Goal: Task Accomplishment & Management: Use online tool/utility

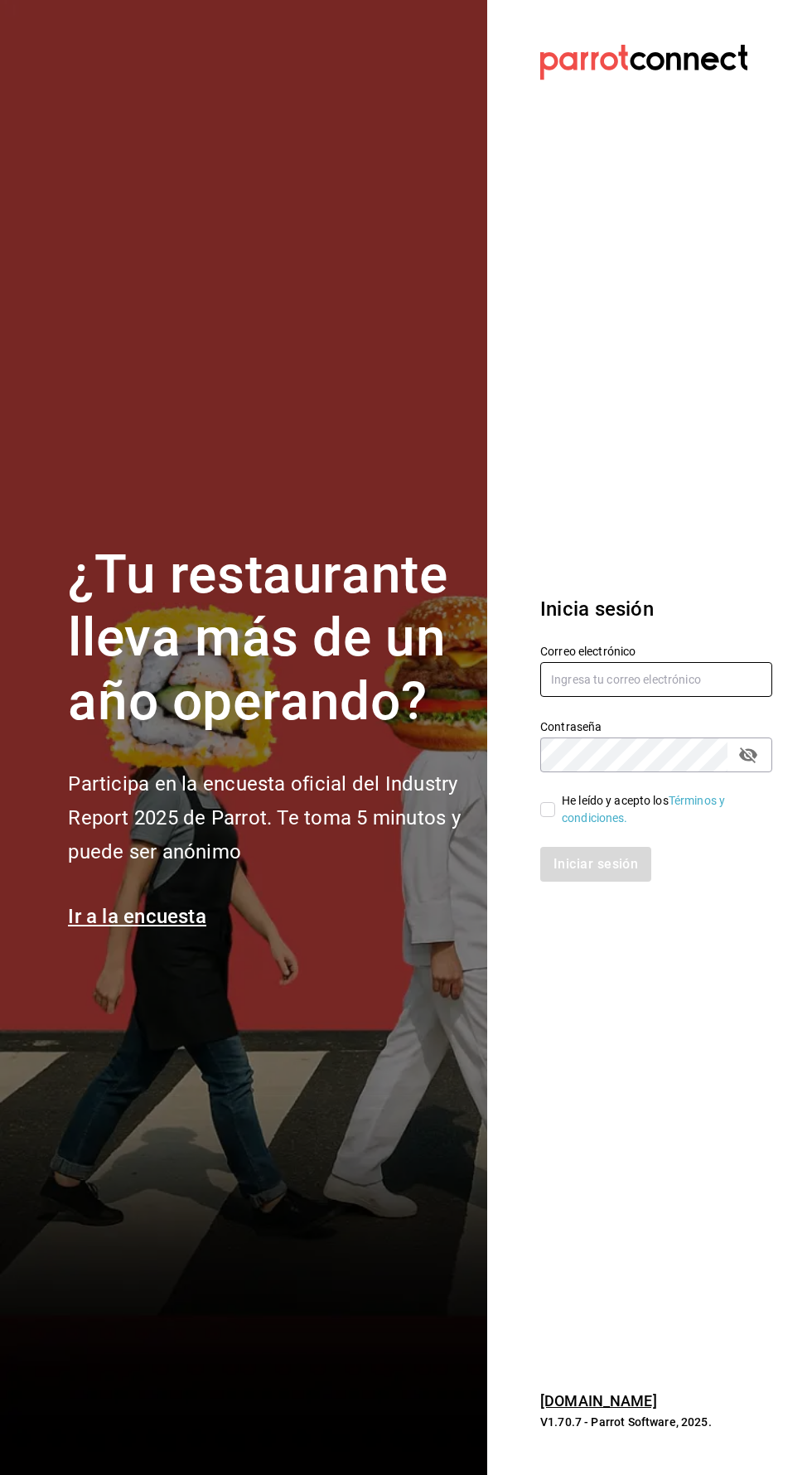
click at [655, 697] on input "text" at bounding box center [656, 679] width 232 height 35
type input "[EMAIL_ADDRESS][DOMAIN_NAME]"
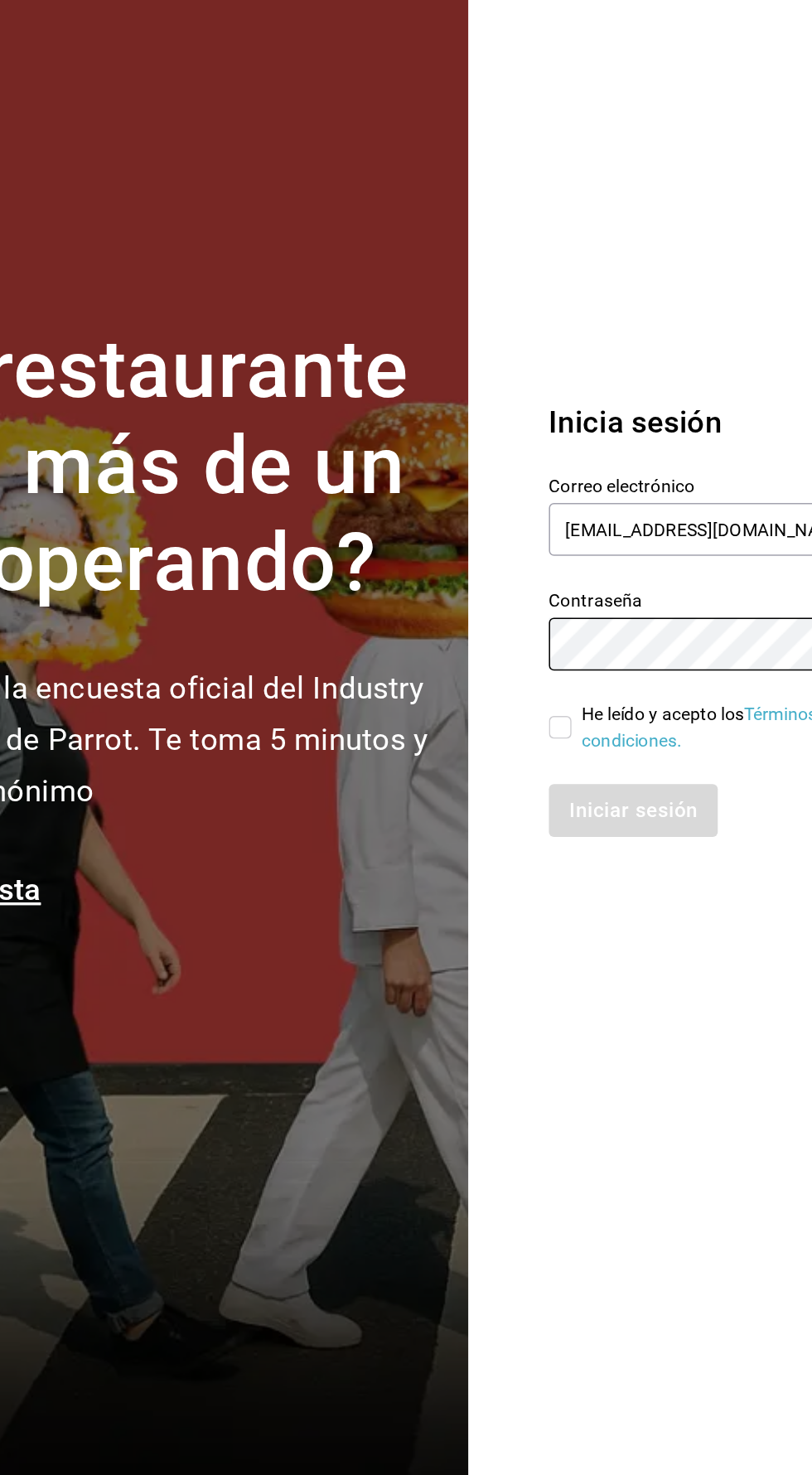
click at [549, 817] on input "He leído y acepto los Términos y condiciones." at bounding box center [548, 810] width 15 height 15
checkbox input "true"
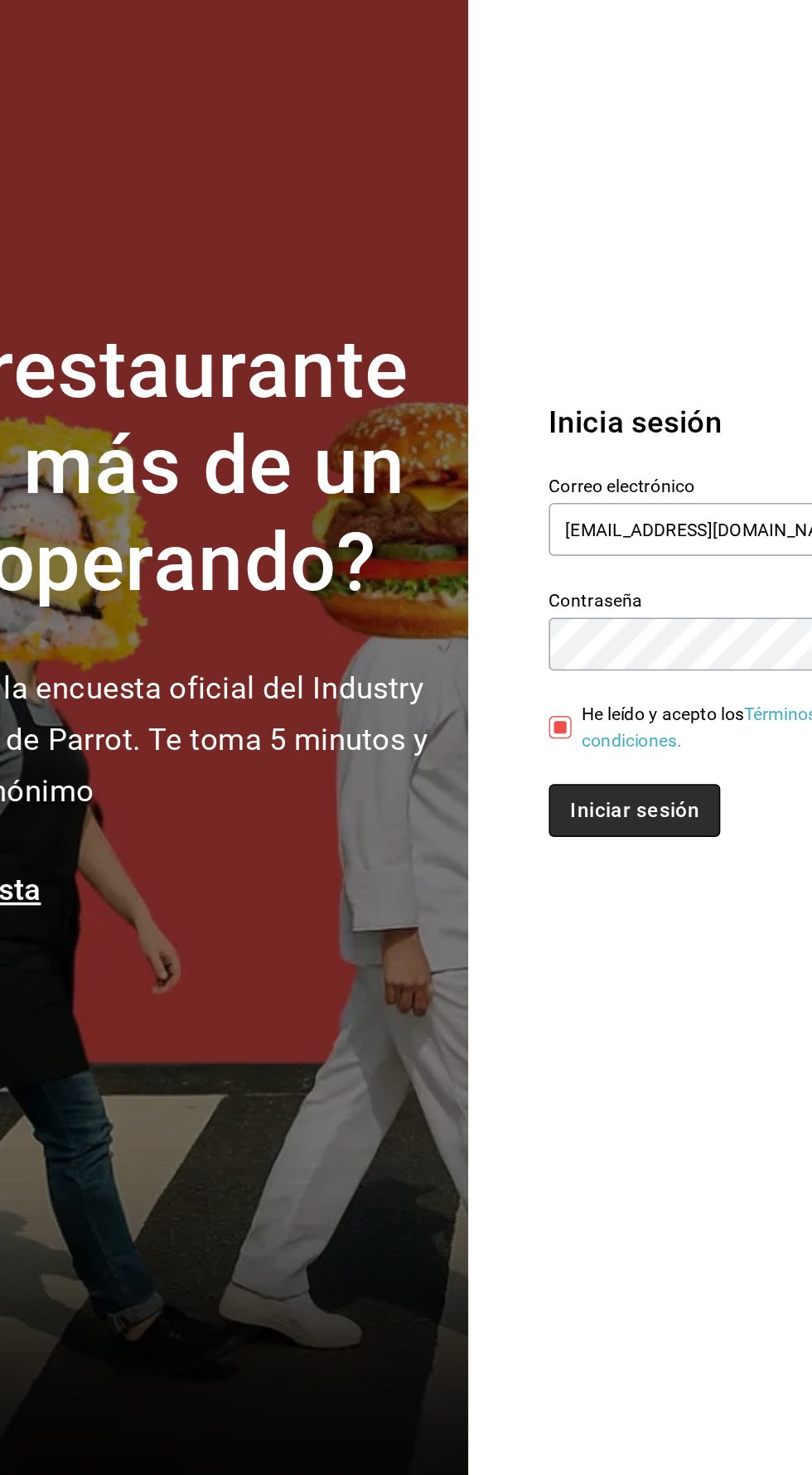
click at [589, 882] on button "Iniciar sesión" at bounding box center [596, 864] width 113 height 35
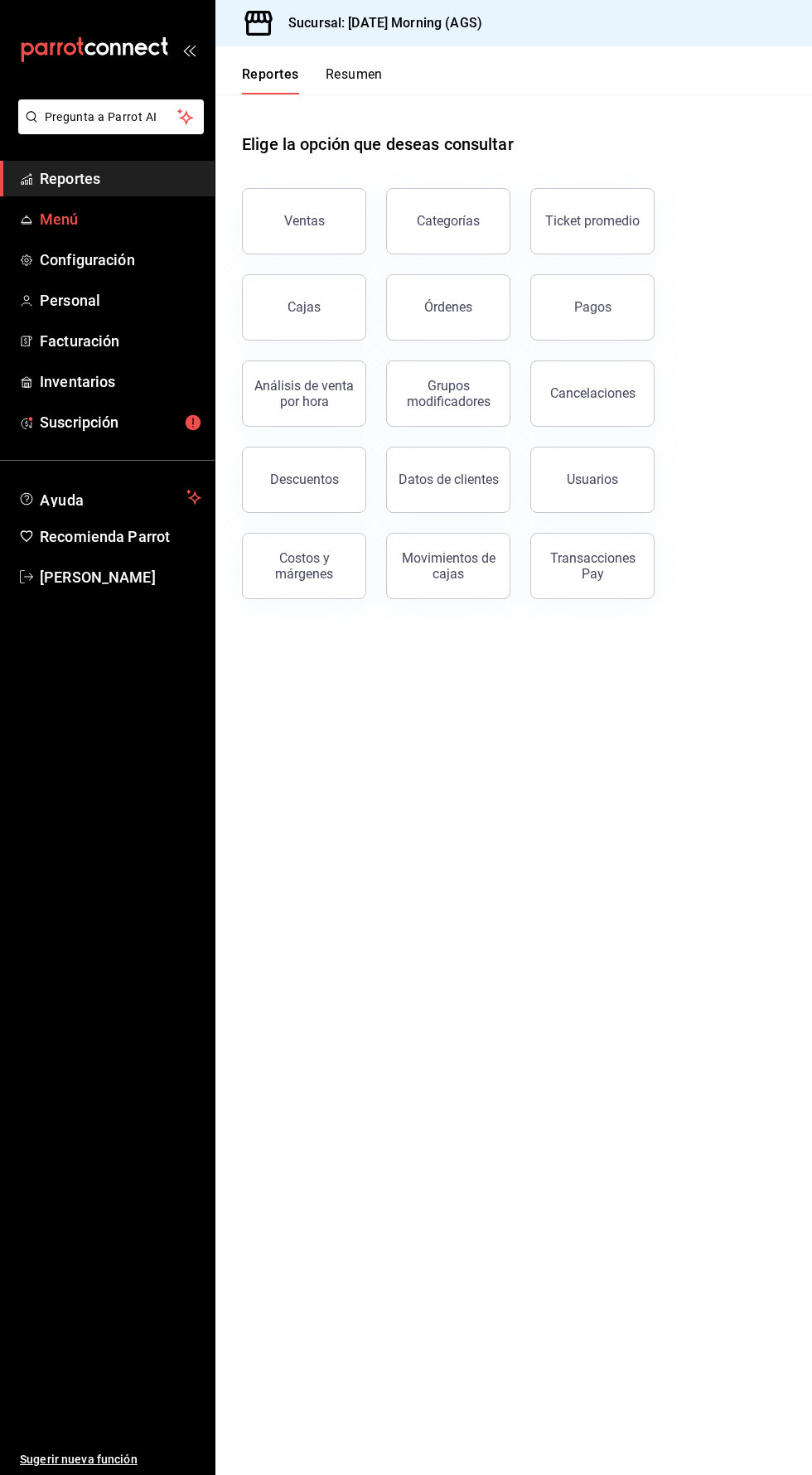
click at [42, 223] on span "Menú" at bounding box center [120, 219] width 161 height 23
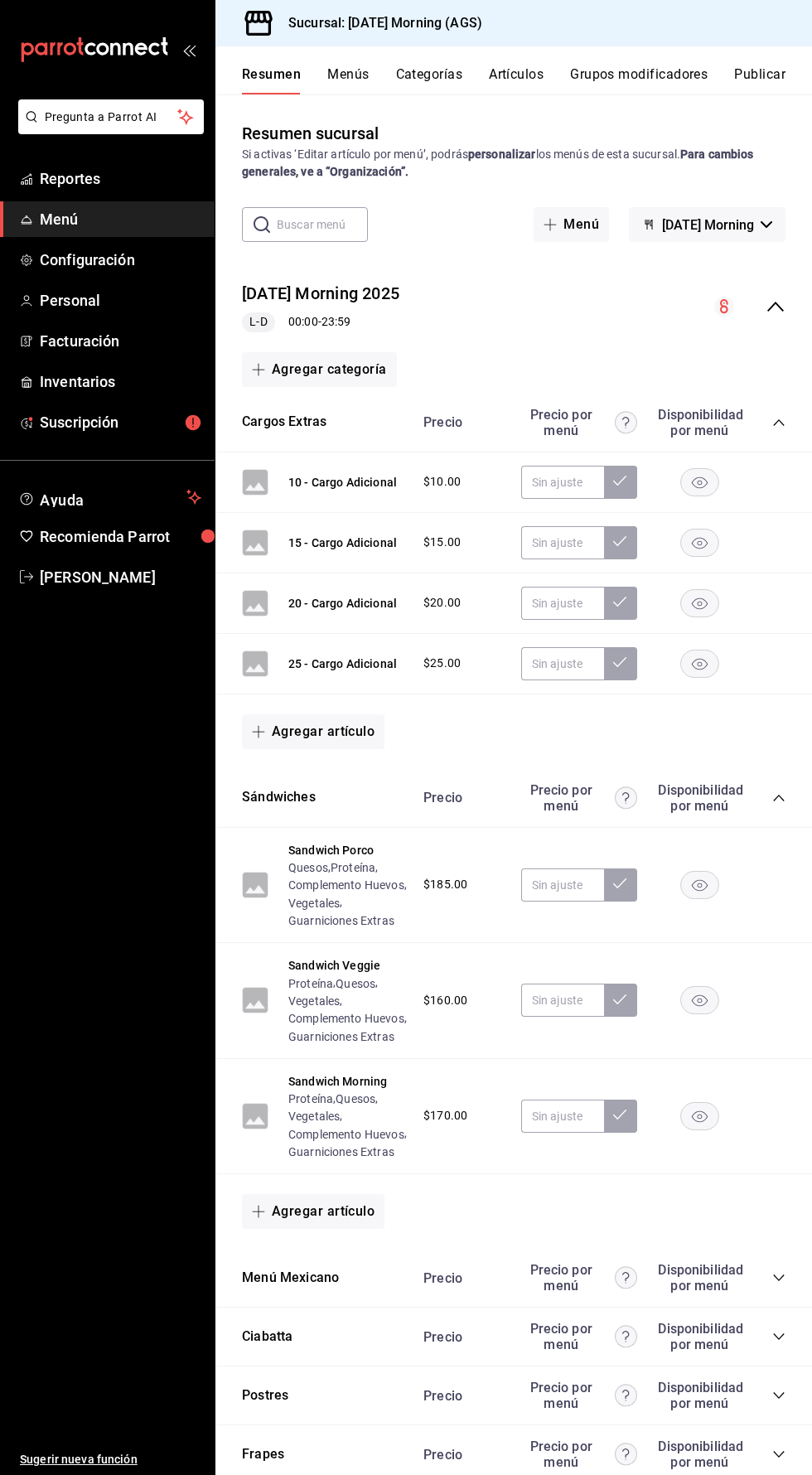
click at [525, 82] on button "Artículos" at bounding box center [516, 81] width 55 height 28
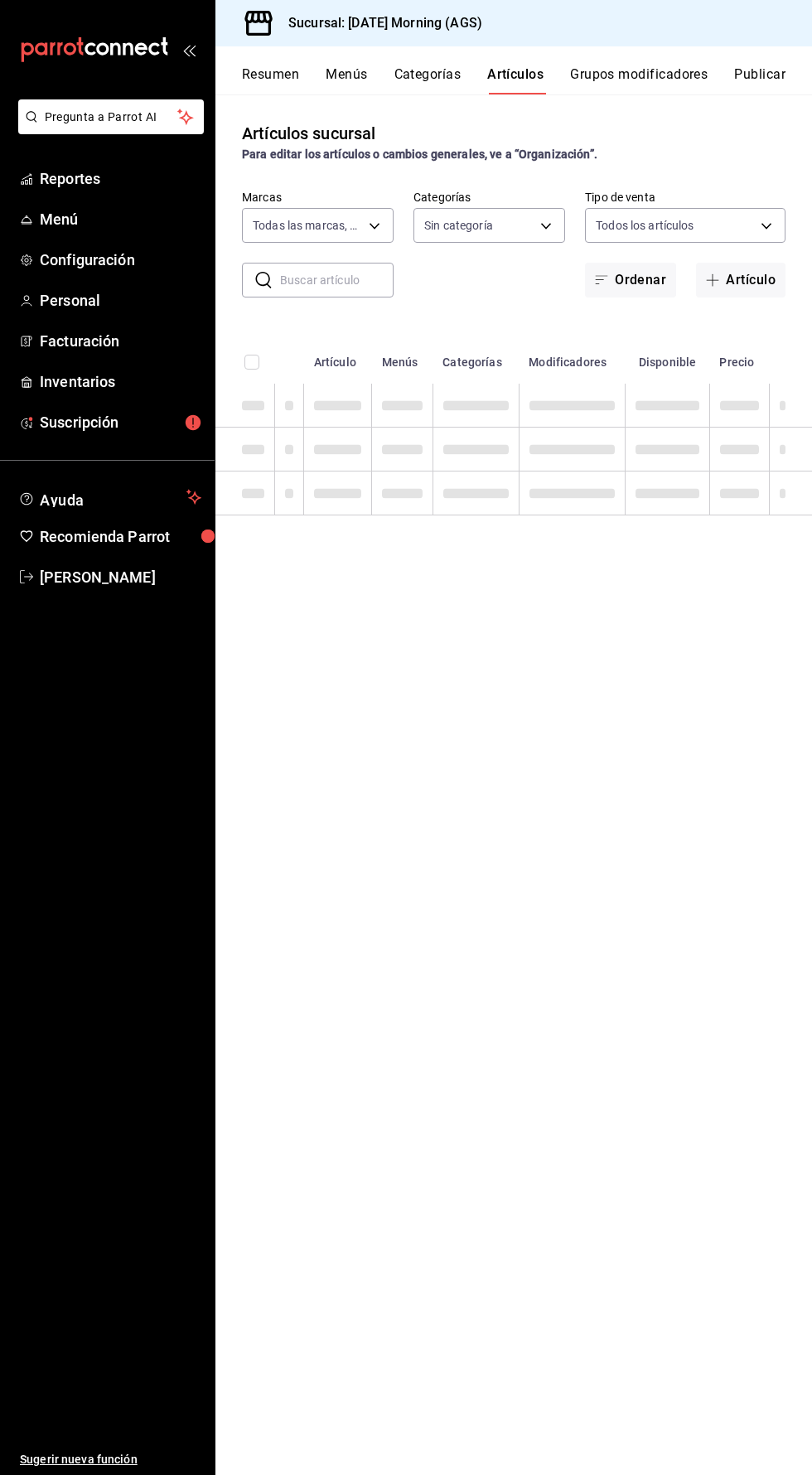
type input "46e7e048-dd01-496a-8bdd-34efddf40249"
type input "c8670b18-a5cb-4a24-9704-7440396583f1,ee1eb145-a442-4f7a-bdb8-f66366389494,3b243…"
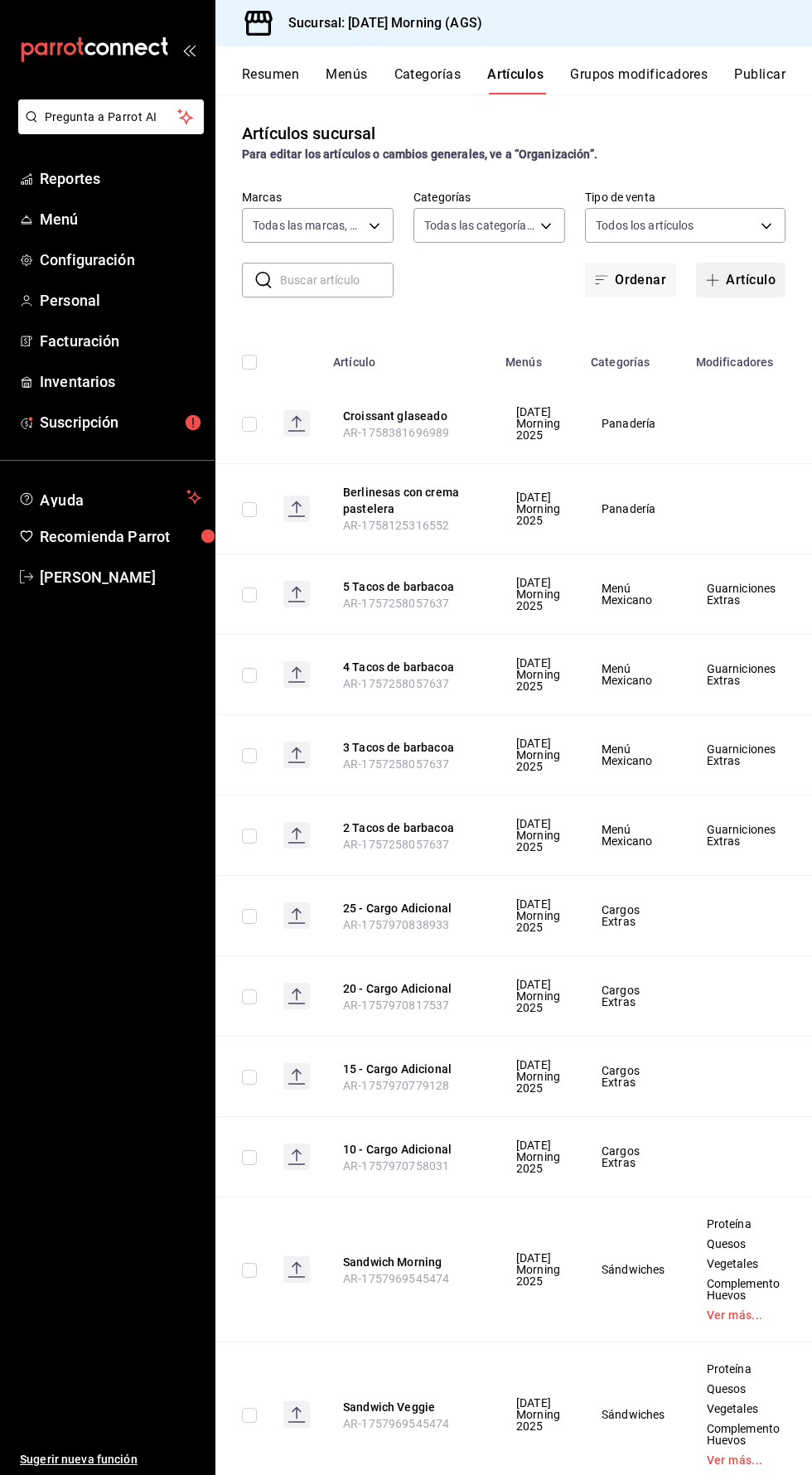
click at [714, 280] on icon "button" at bounding box center [713, 280] width 12 height 1
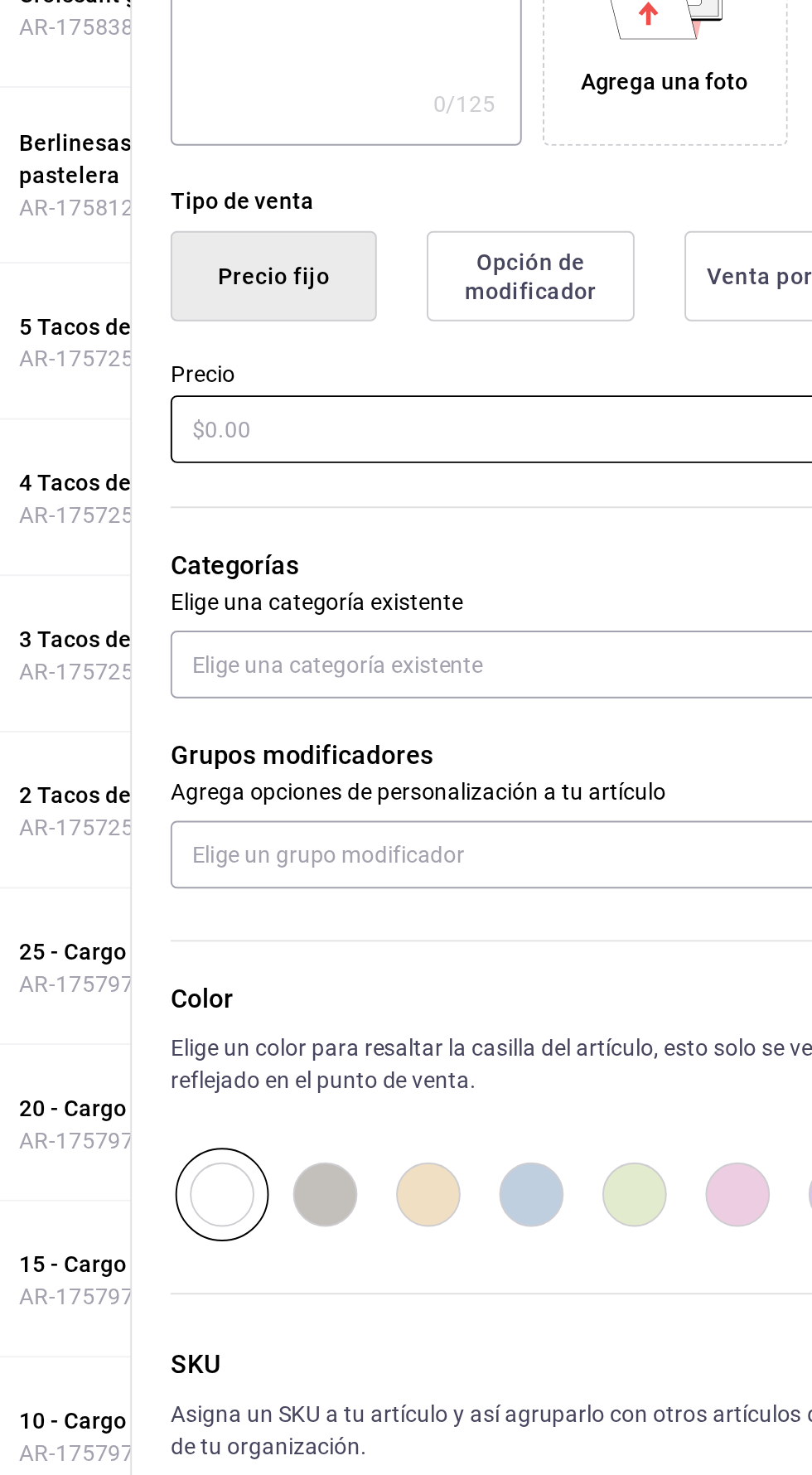
type input "Danes con manzana"
click at [449, 703] on input "text" at bounding box center [606, 699] width 371 height 35
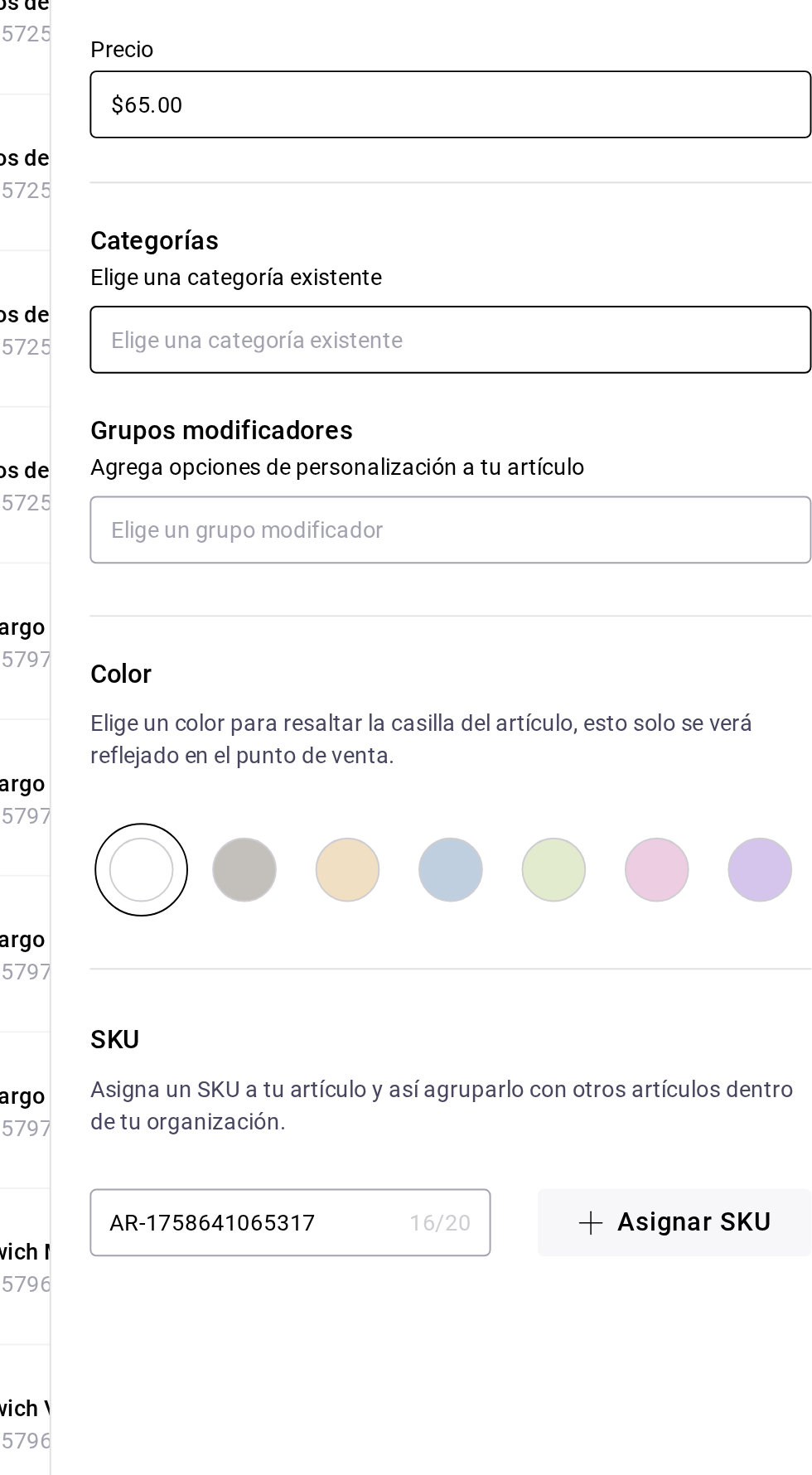
type input "$65.00"
click at [456, 826] on input "text" at bounding box center [606, 820] width 371 height 35
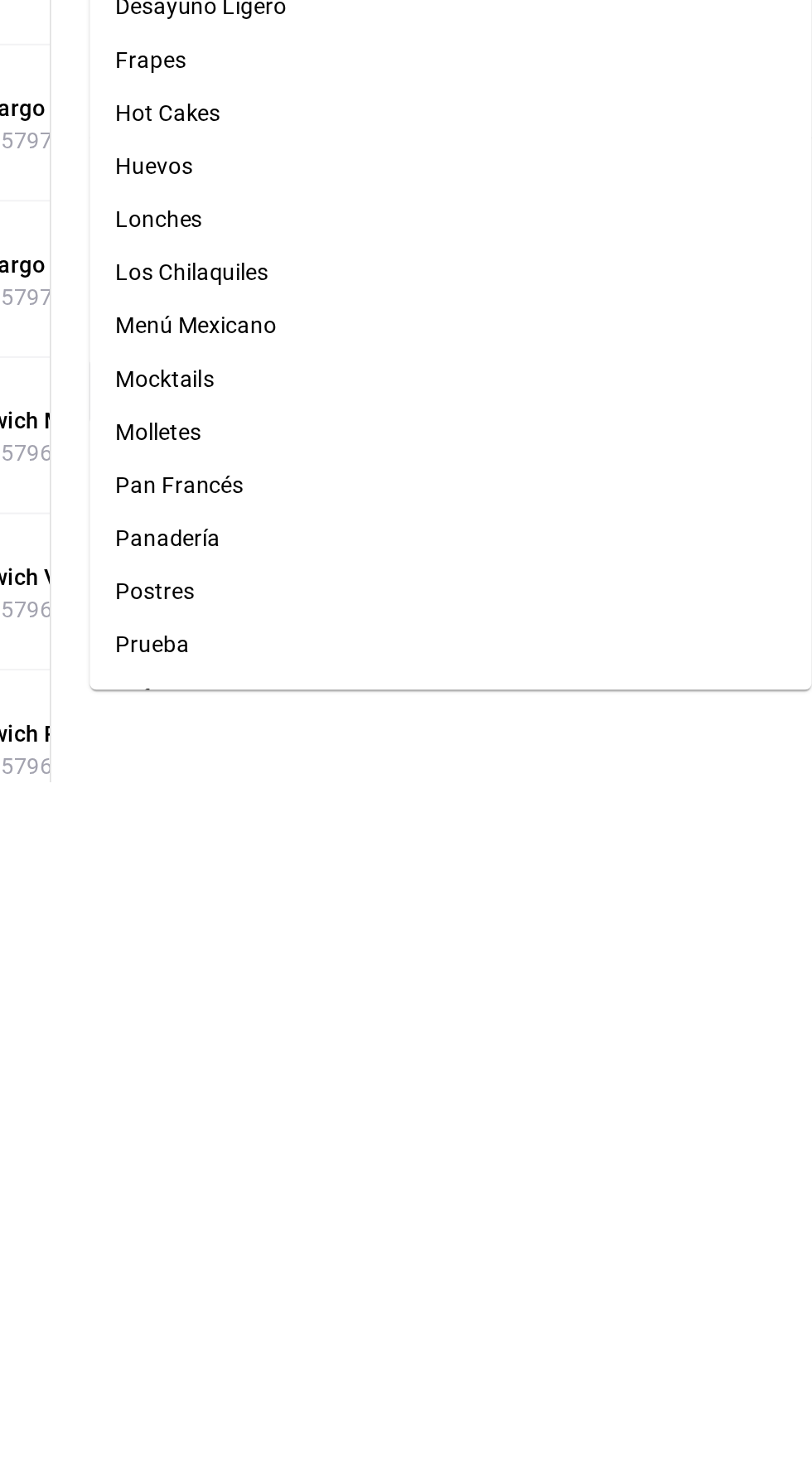
click at [478, 1349] on li "Panadería" at bounding box center [606, 1350] width 371 height 27
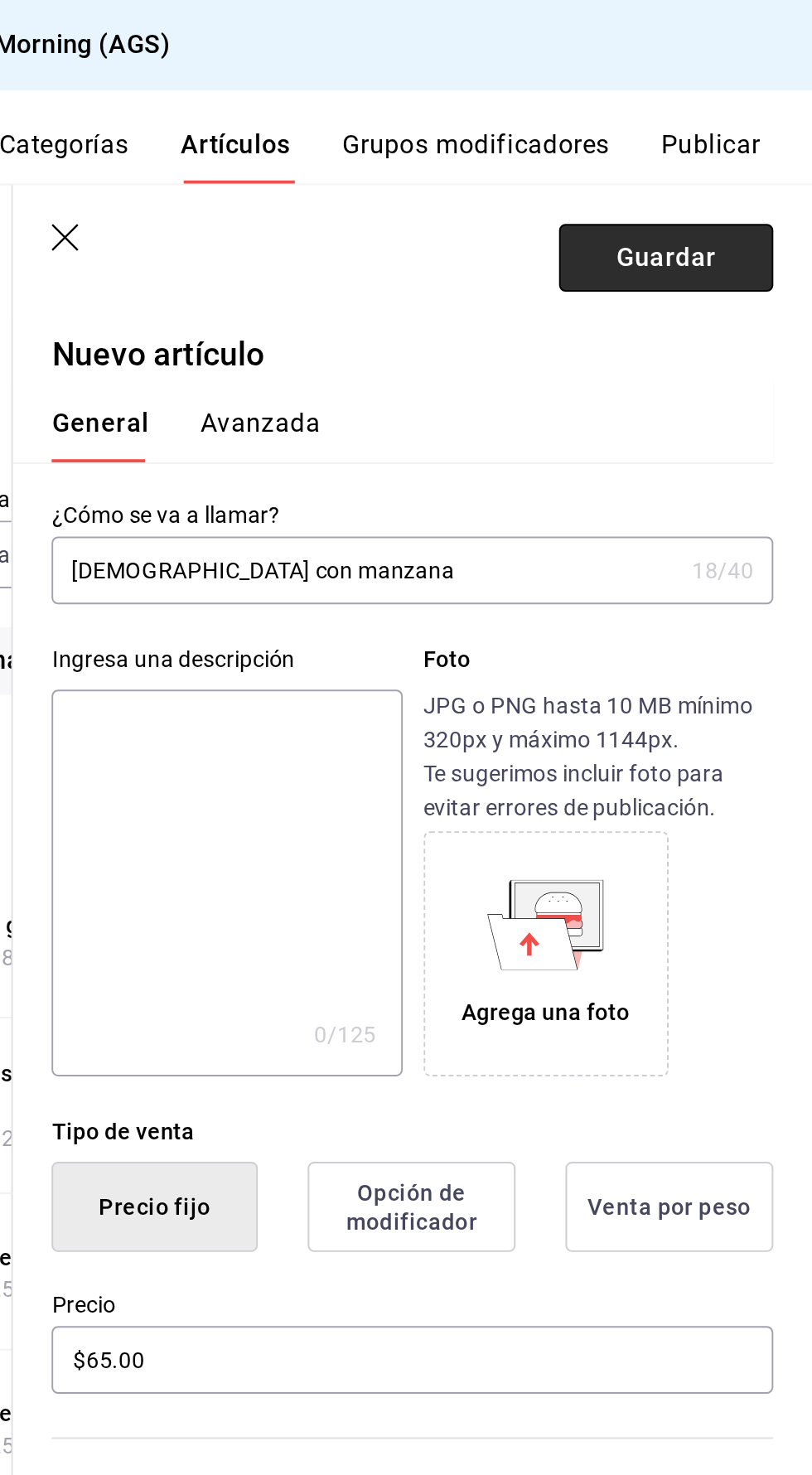
click at [746, 137] on button "Guardar" at bounding box center [736, 132] width 110 height 35
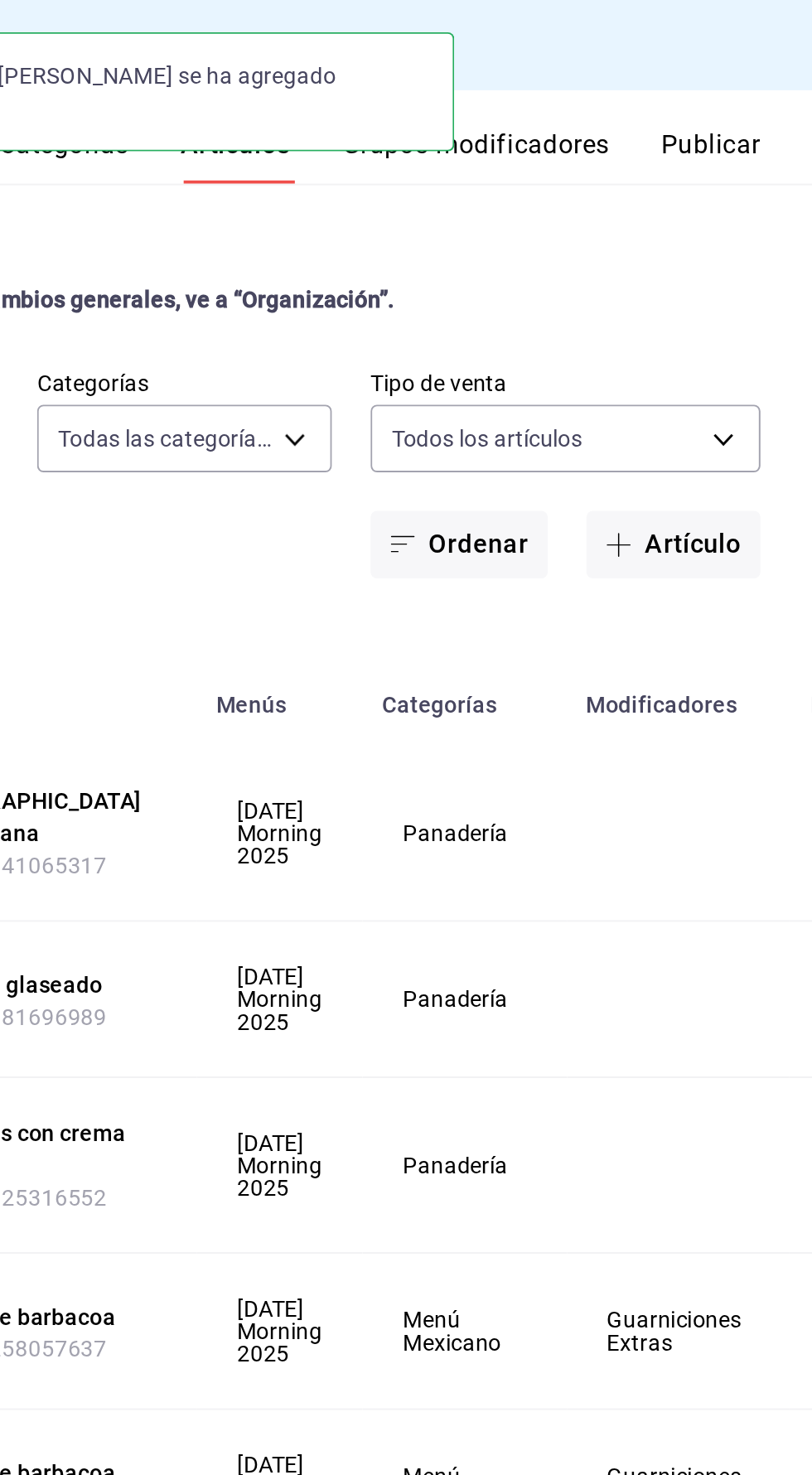
scroll to position [2, 0]
